Goal: Navigation & Orientation: Locate item on page

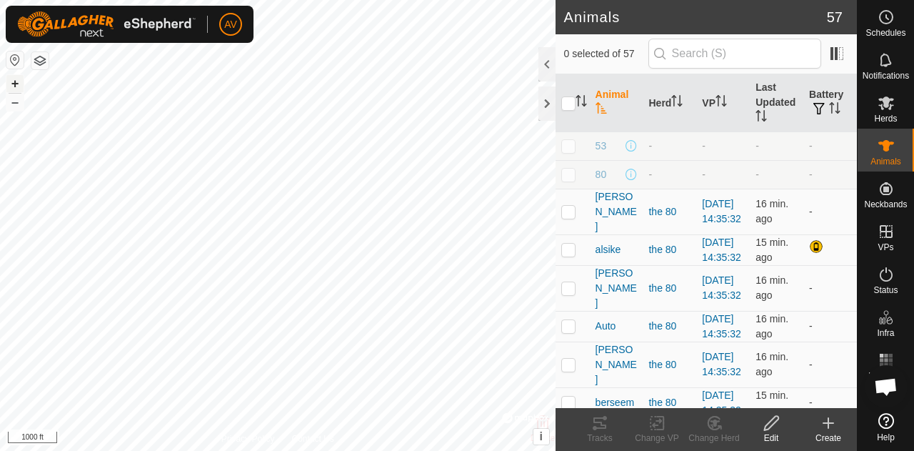
click at [11, 82] on button "+" at bounding box center [14, 83] width 17 height 17
click at [13, 82] on button "+" at bounding box center [14, 83] width 17 height 17
click at [13, 109] on button "–" at bounding box center [14, 102] width 17 height 17
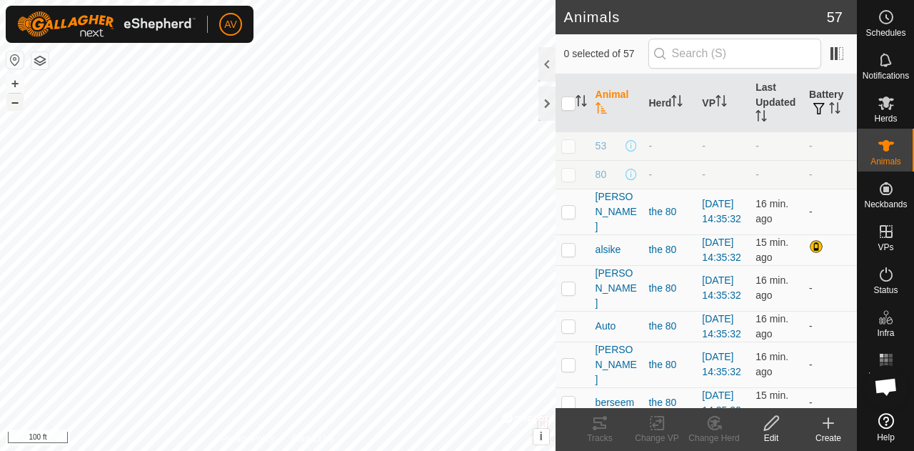
click at [13, 109] on button "–" at bounding box center [14, 102] width 17 height 17
click at [18, 82] on button "+" at bounding box center [14, 83] width 17 height 17
click at [19, 108] on button "–" at bounding box center [14, 102] width 17 height 17
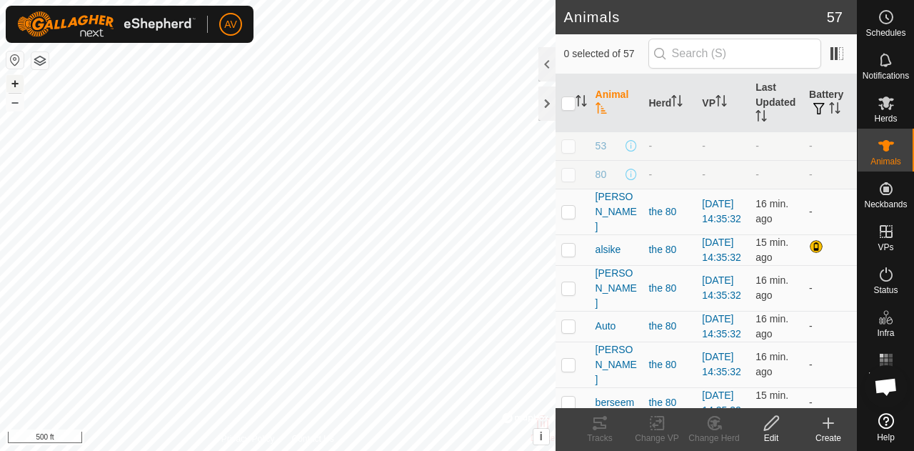
click at [7, 87] on button "+" at bounding box center [14, 83] width 17 height 17
click at [18, 104] on button "–" at bounding box center [14, 102] width 17 height 17
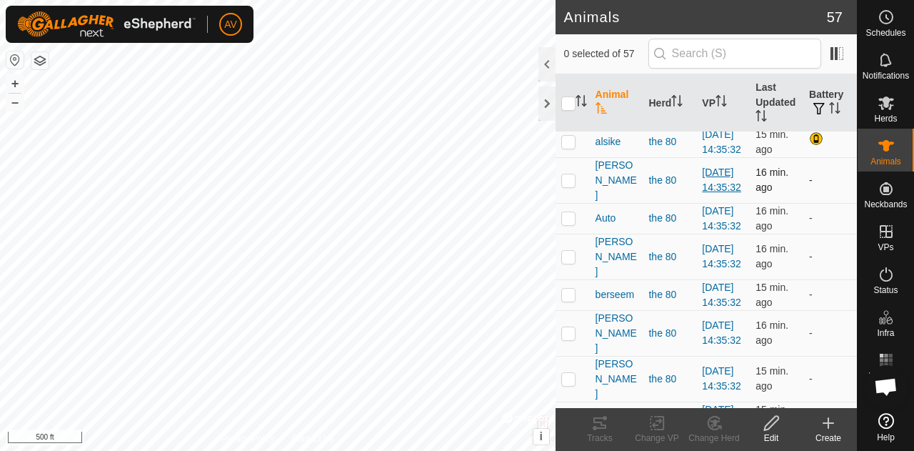
scroll to position [177, 0]
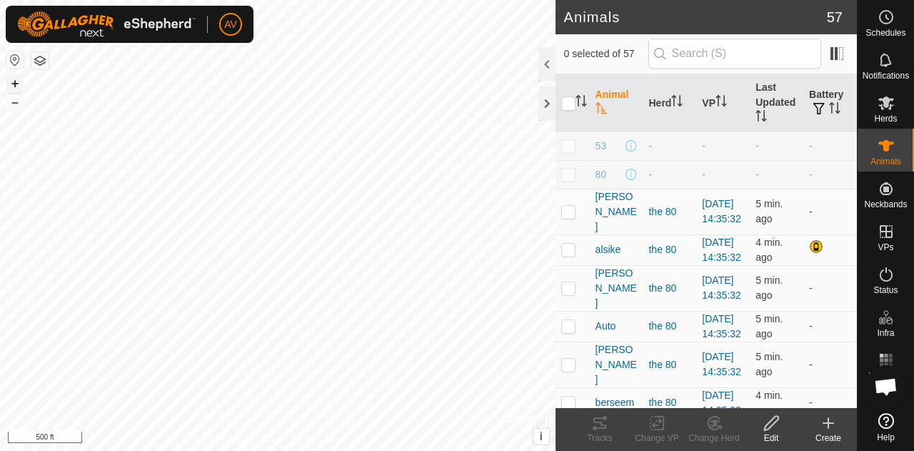
click at [14, 80] on button "+" at bounding box center [14, 83] width 17 height 17
click at [12, 106] on button "–" at bounding box center [14, 102] width 17 height 17
click at [14, 101] on button "–" at bounding box center [14, 102] width 17 height 17
click at [17, 82] on button "+" at bounding box center [14, 83] width 17 height 17
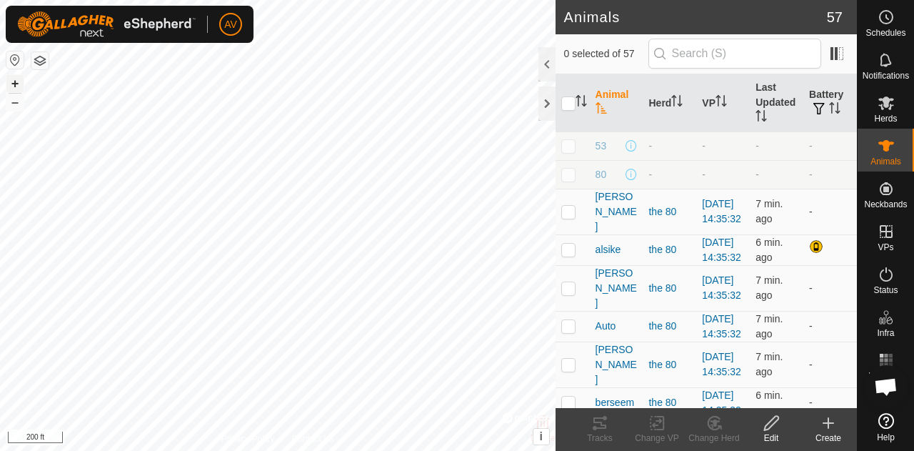
click at [17, 82] on button "+" at bounding box center [14, 83] width 17 height 17
click at [13, 104] on button "–" at bounding box center [14, 102] width 17 height 17
click at [19, 99] on button "–" at bounding box center [14, 102] width 17 height 17
click at [11, 81] on button "+" at bounding box center [14, 83] width 17 height 17
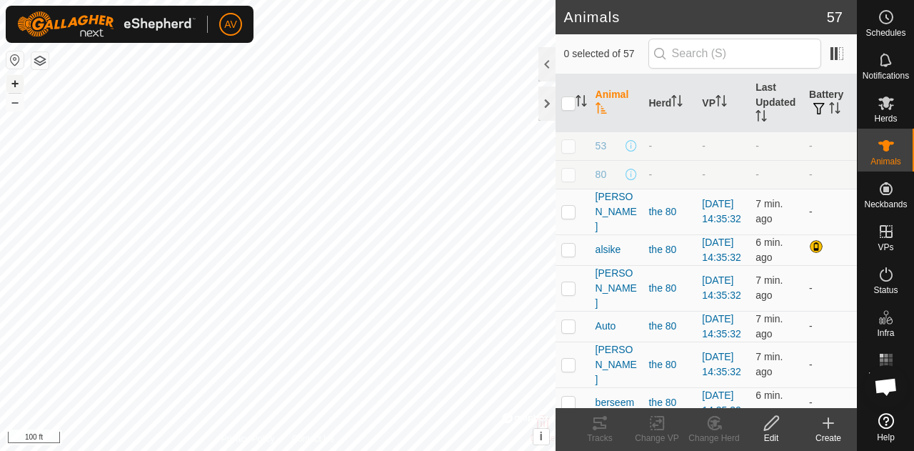
click at [11, 81] on button "+" at bounding box center [14, 83] width 17 height 17
click at [11, 109] on button "–" at bounding box center [14, 102] width 17 height 17
